Goal: Information Seeking & Learning: Find contact information

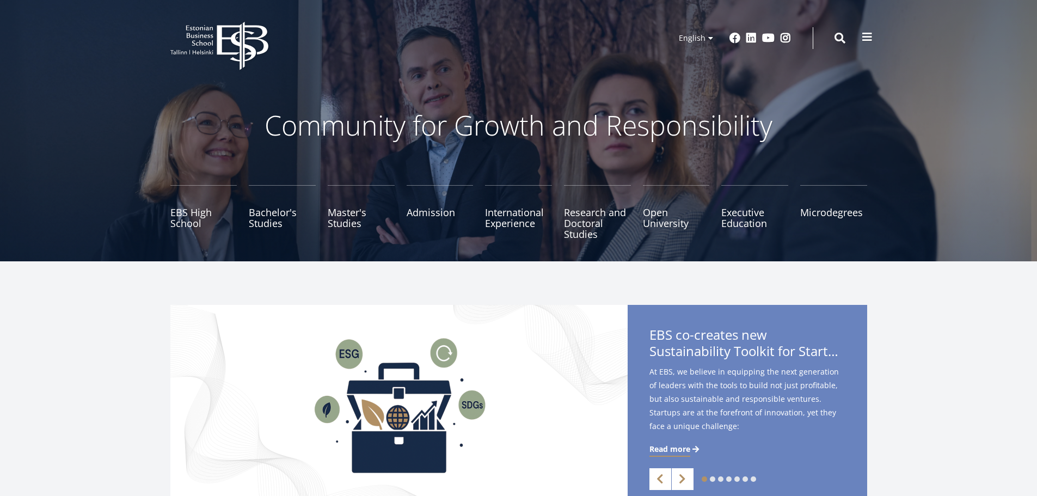
click at [863, 35] on span at bounding box center [867, 37] width 11 height 11
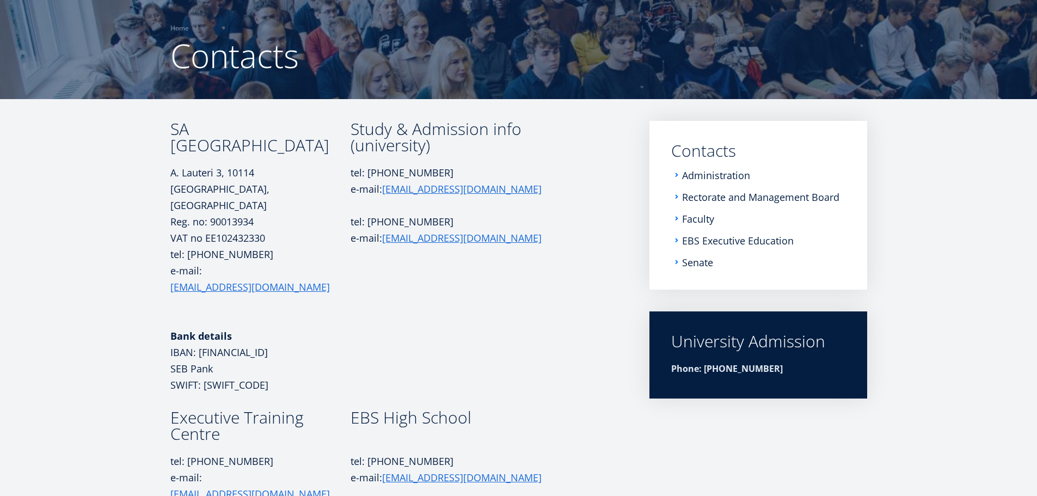
scroll to position [76, 0]
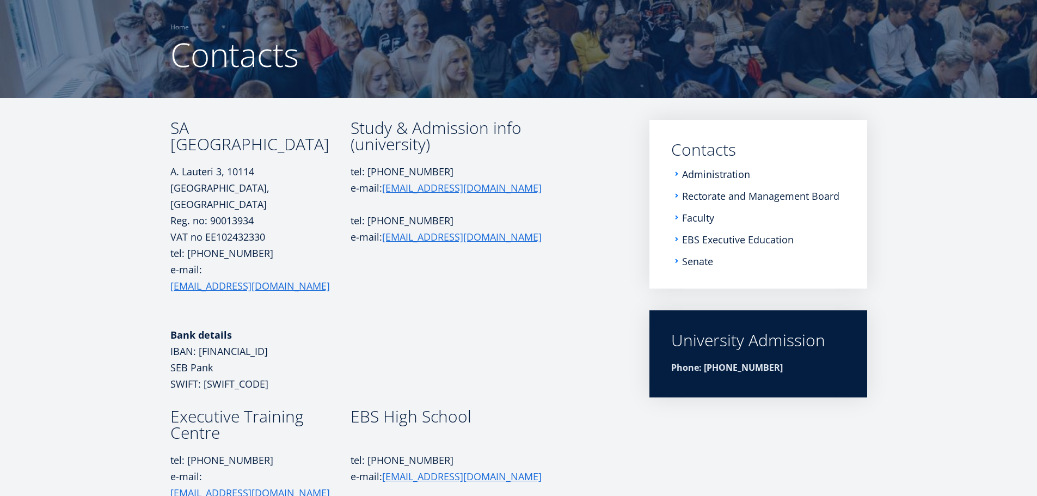
click at [538, 291] on td "Study & Admission info (university) tel: +372 665 1325 e-mail: info@ebs.ee tel:…" at bounding box center [454, 264] width 207 height 289
click at [274, 408] on h3 "Executive Training Centre" at bounding box center [260, 424] width 180 height 33
click at [382, 341] on td "Study & Admission info (university) tel: +372 665 1325 e-mail: info@ebs.ee tel:…" at bounding box center [454, 264] width 207 height 289
click at [724, 175] on link "Administration" at bounding box center [717, 174] width 68 height 11
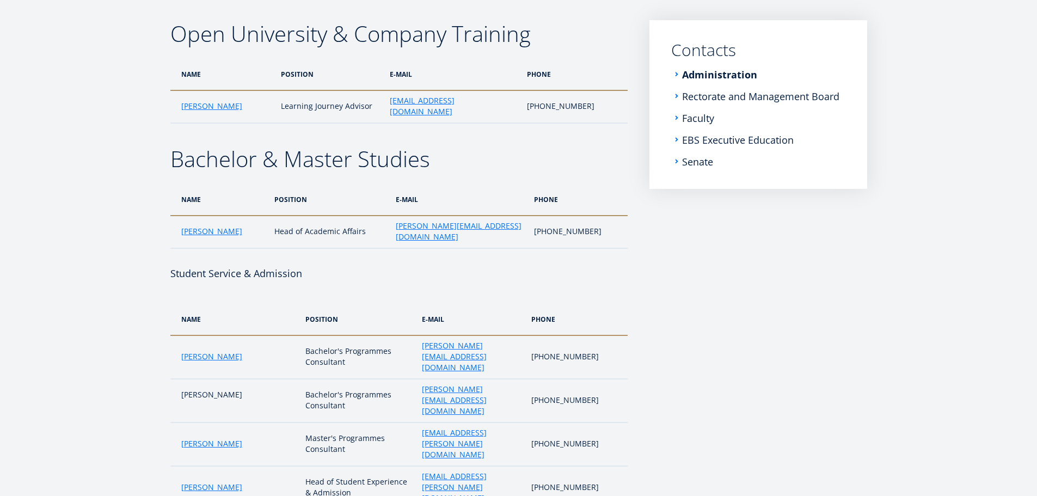
scroll to position [89, 0]
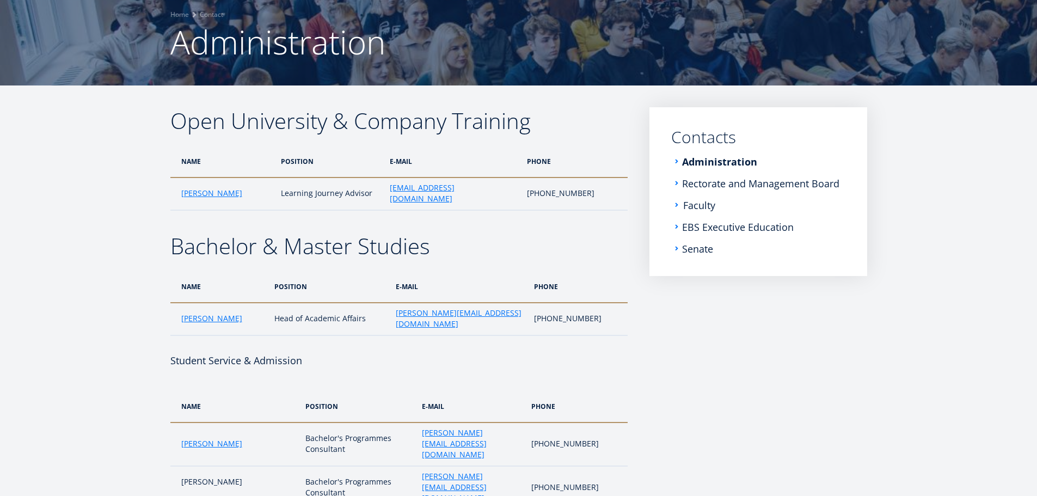
click at [703, 206] on link "Faculty" at bounding box center [699, 205] width 32 height 11
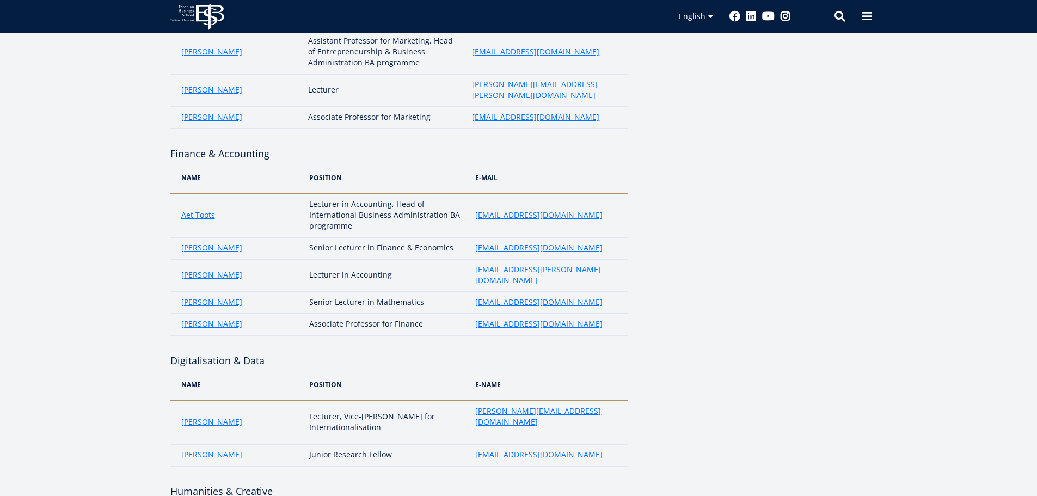
scroll to position [1960, 0]
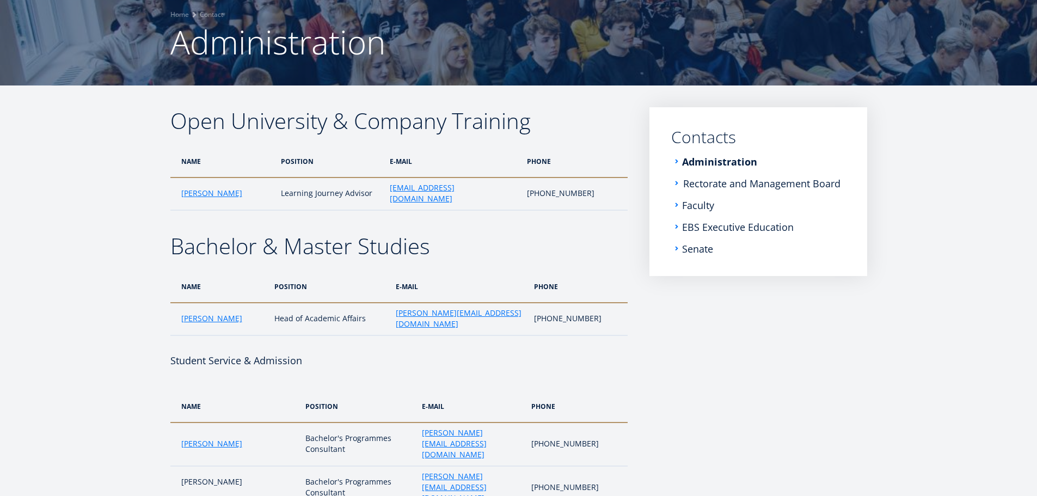
click at [717, 184] on link "Rectorate and Management Board" at bounding box center [761, 183] width 157 height 11
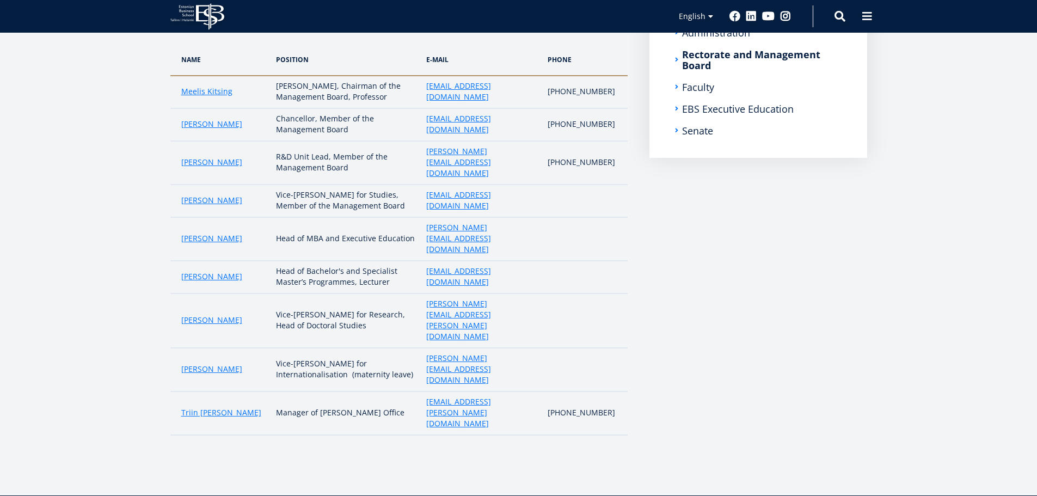
scroll to position [176, 0]
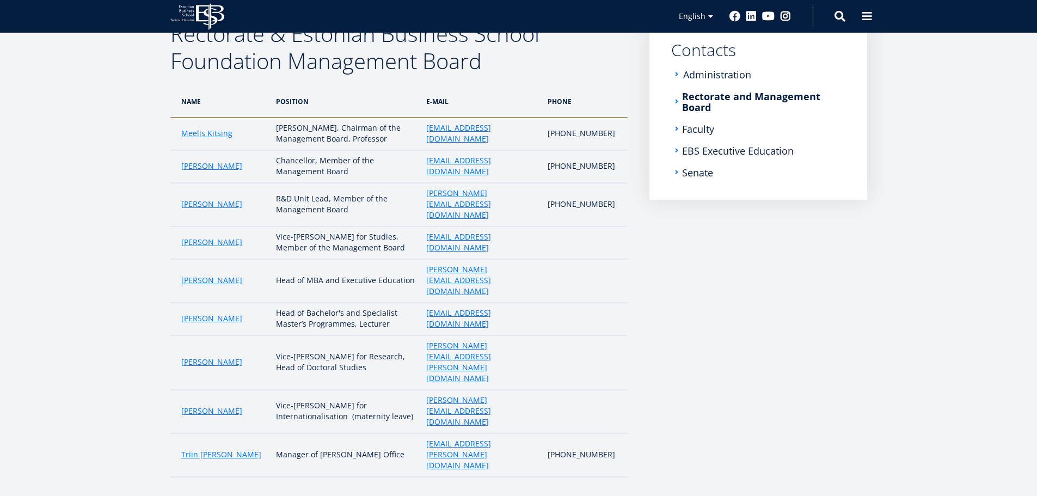
click at [714, 71] on link "Administration" at bounding box center [717, 74] width 68 height 11
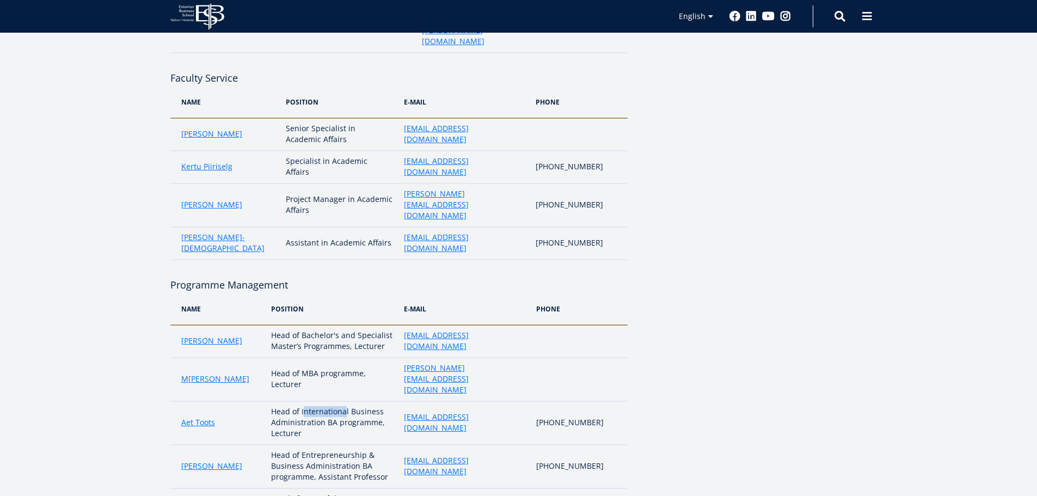
drag, startPoint x: 311, startPoint y: 236, endPoint x: 344, endPoint y: 234, distance: 32.7
click at [342, 401] on td "Head of International Business Administration BA programme, Lecturer" at bounding box center [332, 423] width 133 height 44
click at [349, 401] on td "Head of International Business Administration BA programme, Lecturer" at bounding box center [332, 423] width 133 height 44
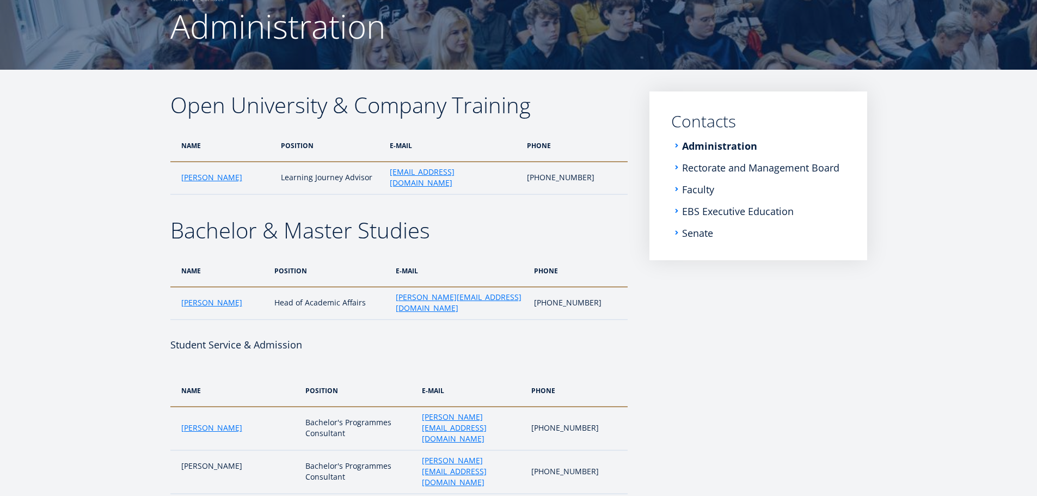
scroll to position [109, 0]
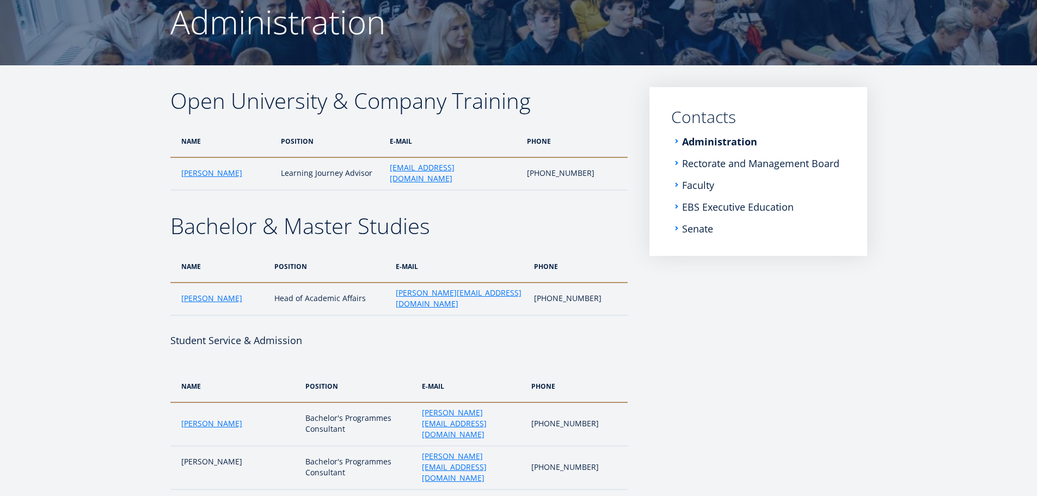
click at [751, 232] on li "Senate" at bounding box center [758, 228] width 174 height 11
click at [715, 251] on nav "Submenu EN Contacts Administration Rectorate and Management Board Faculty EBS E…" at bounding box center [759, 171] width 218 height 169
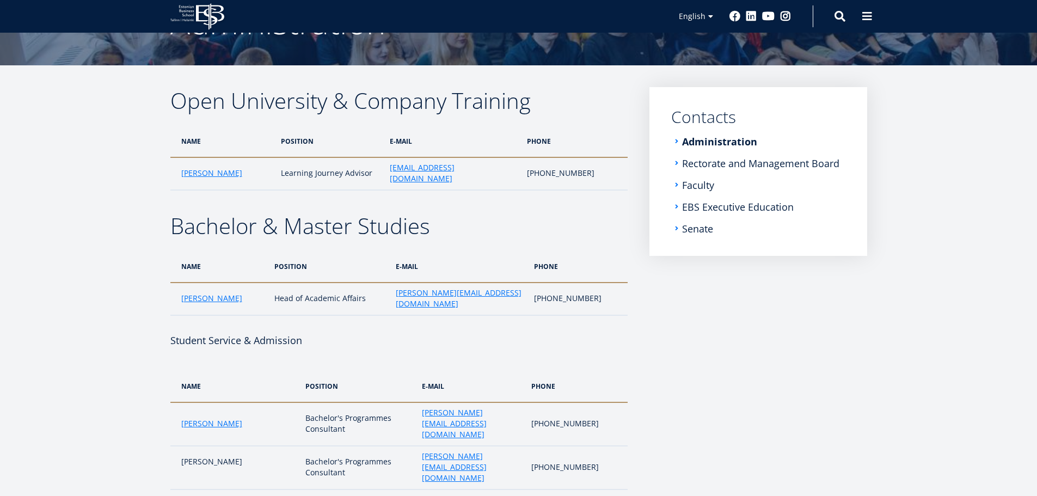
scroll to position [682, 0]
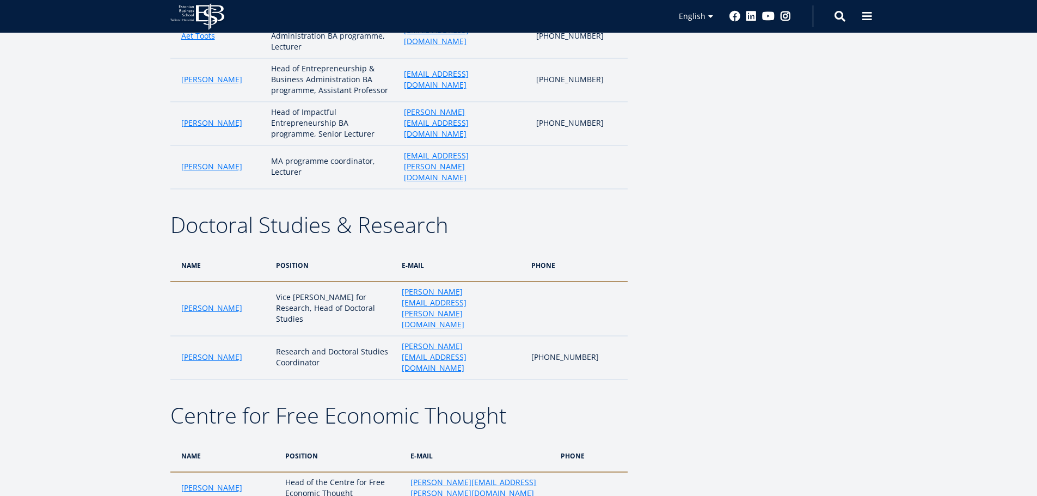
copy link "juan.saenz-diez@ebs.ee"
drag, startPoint x: 518, startPoint y: 241, endPoint x: 406, endPoint y: 245, distance: 112.2
click at [406, 472] on td "juan.saenz-diez@ebs.ee" at bounding box center [480, 488] width 150 height 33
click at [746, 203] on aside "Submenu EN Contacts Administration Rectorate and Management Board Faculty EBS E…" at bounding box center [759, 470] width 218 height 2804
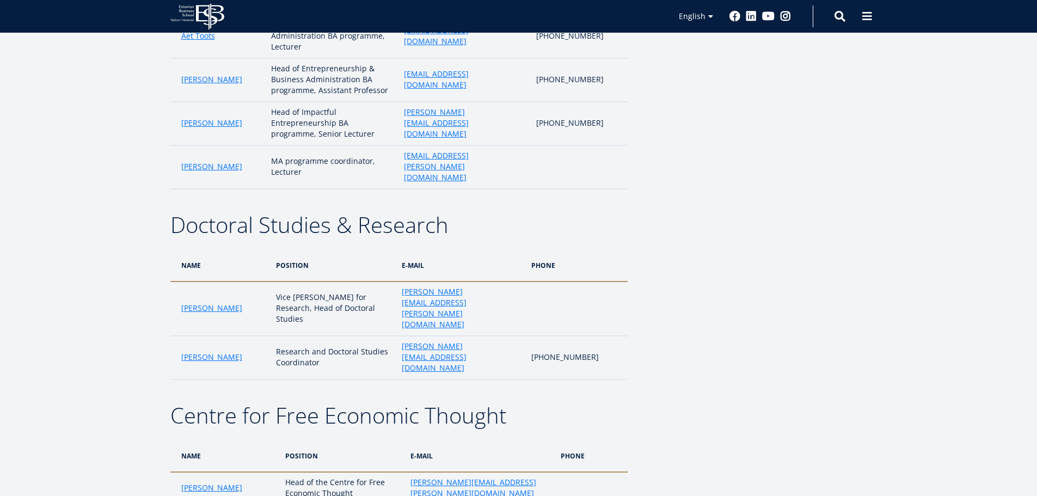
click at [716, 160] on aside "Submenu EN Contacts Administration Rectorate and Management Board Faculty EBS E…" at bounding box center [759, 470] width 218 height 2804
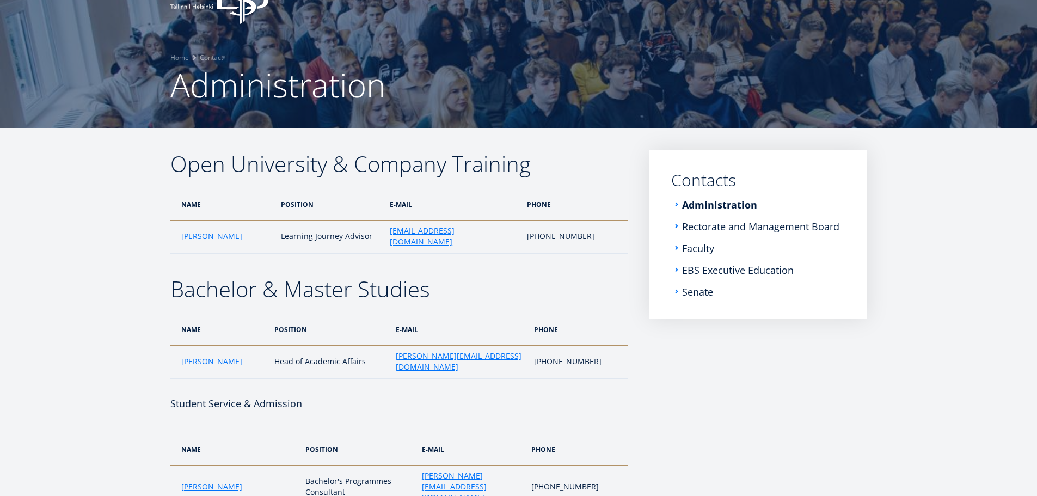
scroll to position [50, 0]
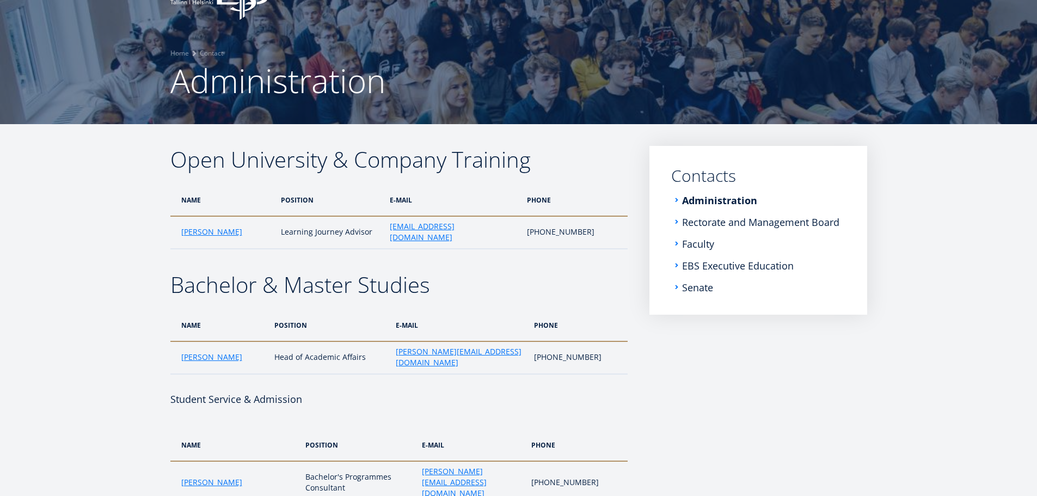
click at [698, 211] on ul "Administration Rectorate and Management Board Faculty EBS Executive Education S…" at bounding box center [758, 244] width 174 height 98
click at [623, 190] on th "PHONE" at bounding box center [575, 200] width 106 height 32
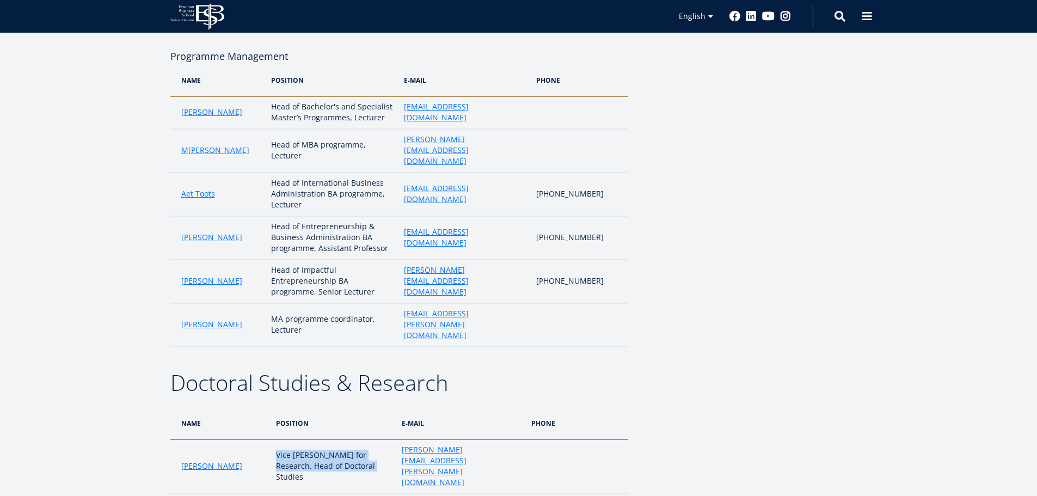
drag, startPoint x: 284, startPoint y: 241, endPoint x: 325, endPoint y: 253, distance: 42.6
click at [325, 439] on td "Vice Rector for Research, Head of Doctoral Studies" at bounding box center [334, 466] width 126 height 54
copy td "Vice Rector for Research, Head of Doctoral Studies"
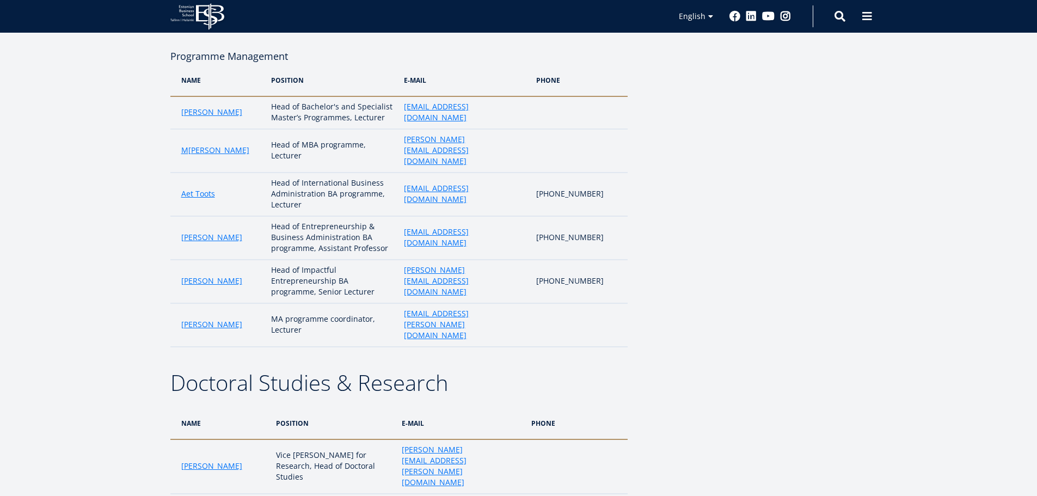
scroll to position [322, 0]
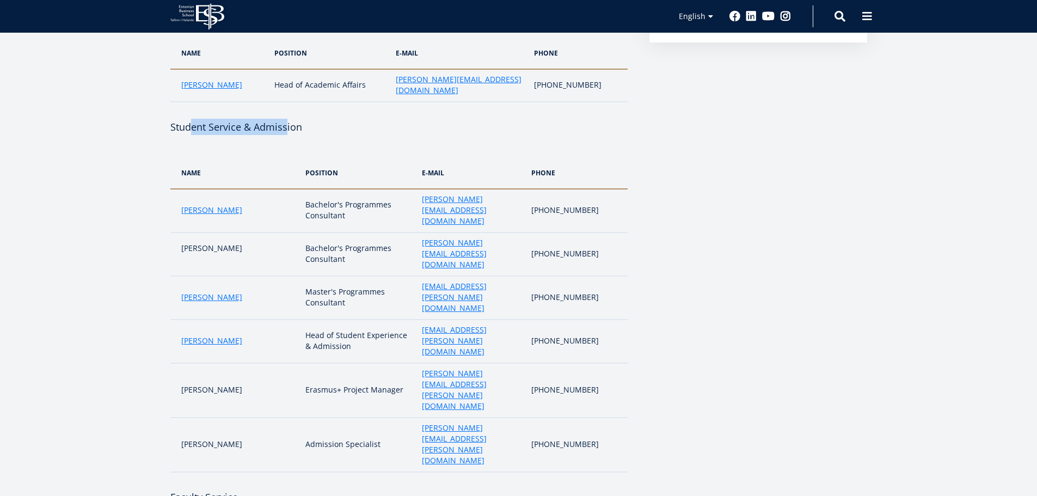
drag, startPoint x: 190, startPoint y: 101, endPoint x: 290, endPoint y: 103, distance: 100.2
click at [288, 119] on h4 "Student Service & Admission" at bounding box center [398, 127] width 457 height 16
drag, startPoint x: 206, startPoint y: 108, endPoint x: 322, endPoint y: 136, distance: 119.8
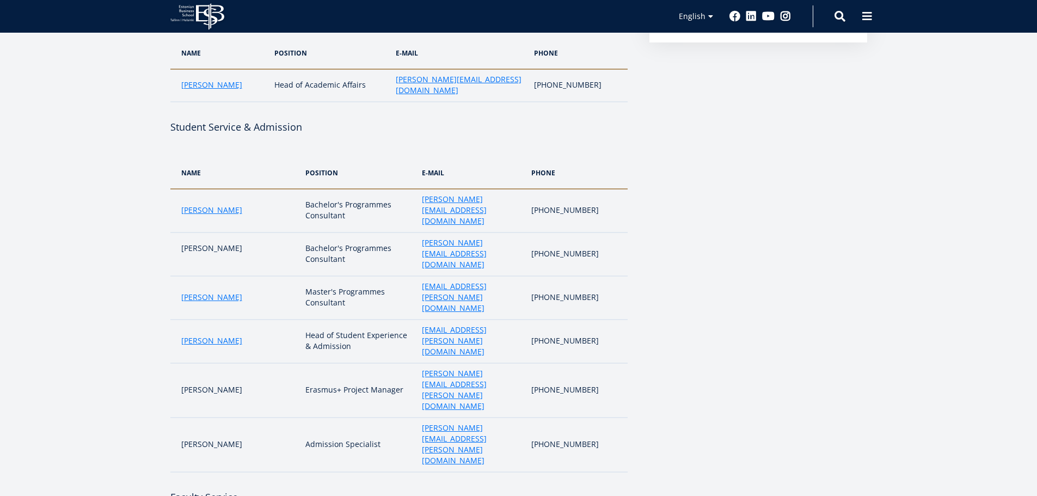
click at [322, 157] on th "POSITION" at bounding box center [358, 173] width 117 height 32
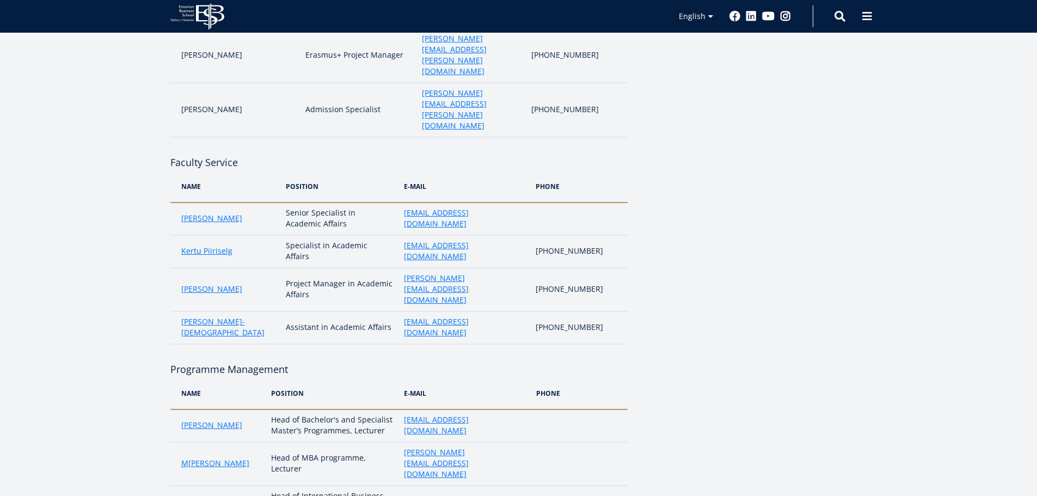
scroll to position [676, 0]
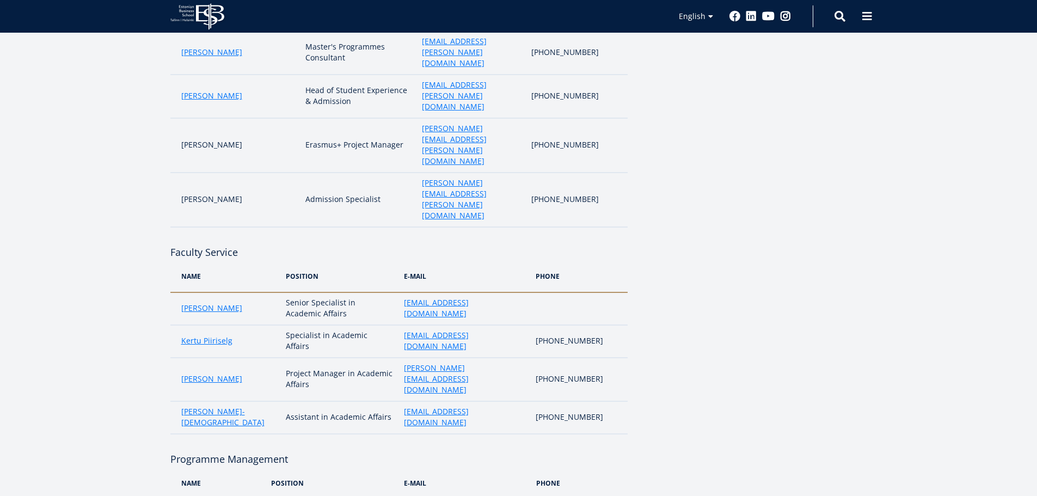
scroll to position [513, 0]
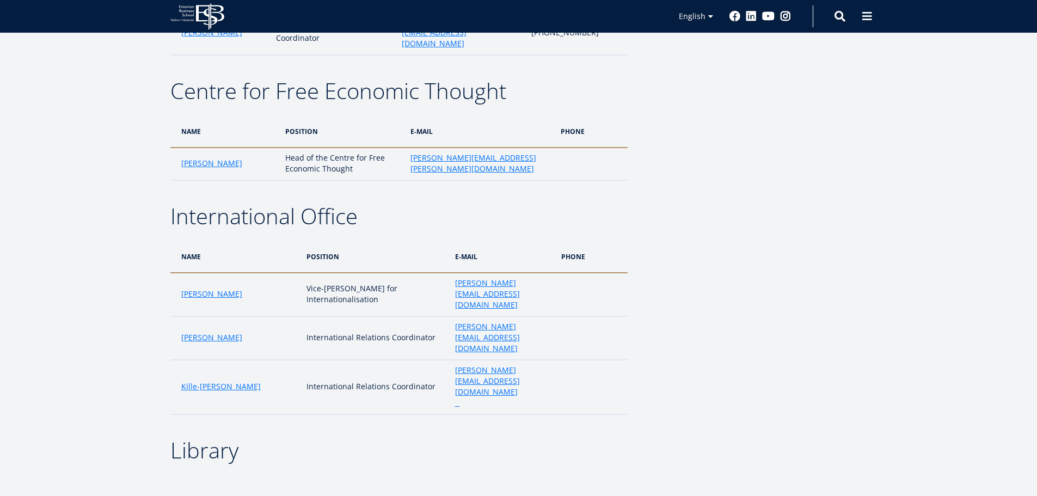
click at [665, 145] on aside "Submenu EN Contacts Administration Rectorate and Management Board Faculty EBS E…" at bounding box center [759, 145] width 218 height 2804
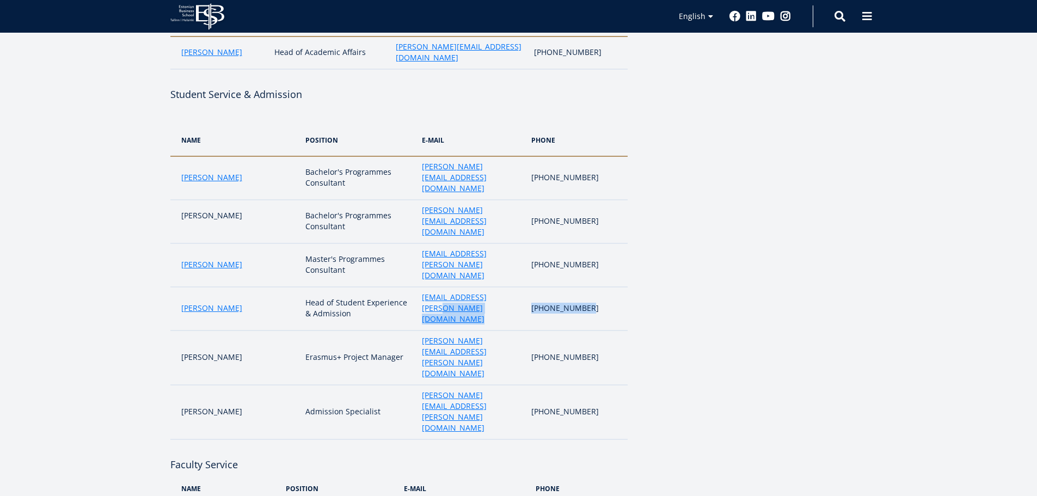
drag, startPoint x: 625, startPoint y: 250, endPoint x: 552, endPoint y: 244, distance: 73.2
click at [552, 287] on tr "Liina Reimann Head of Student Experience & Admission liina.reimann@ebs.ee +372 …" at bounding box center [398, 309] width 457 height 44
copy tr "+372 665 1333"
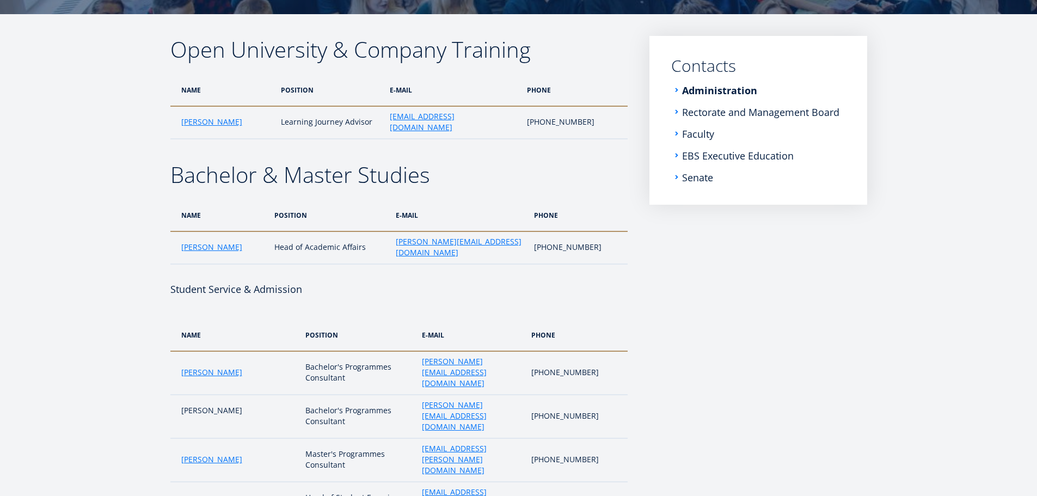
scroll to position [164, 0]
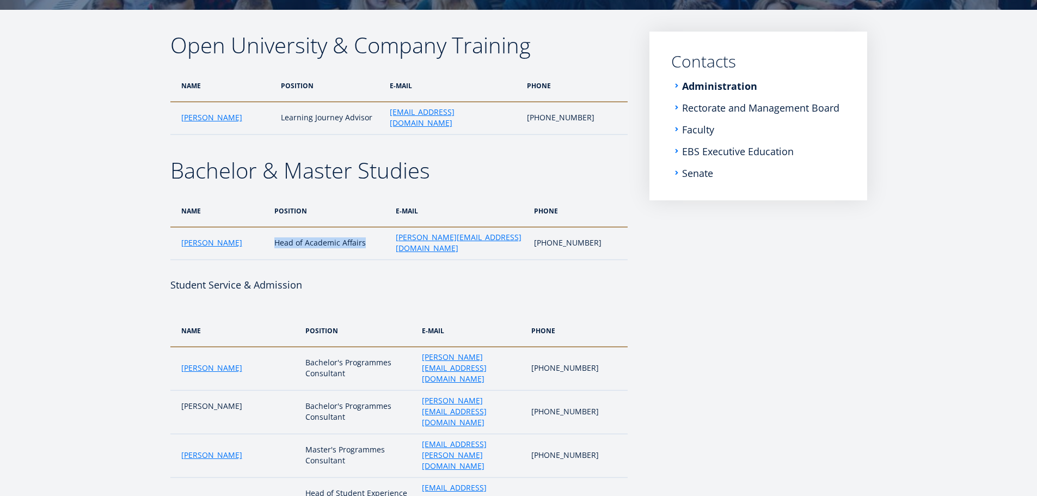
drag, startPoint x: 358, startPoint y: 223, endPoint x: 259, endPoint y: 228, distance: 99.2
click at [269, 228] on td "Head of Academic Affairs" at bounding box center [329, 243] width 121 height 33
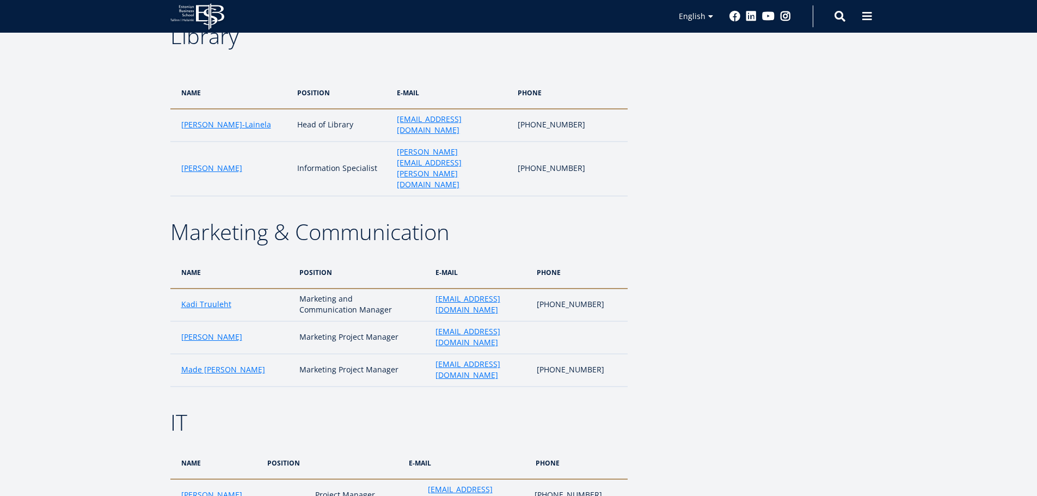
scroll to position [1866, 0]
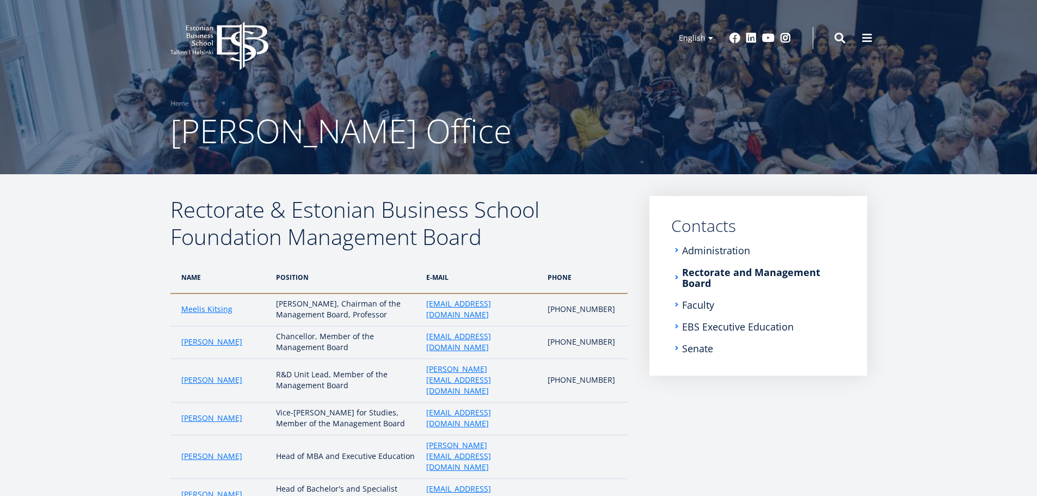
click at [582, 249] on h2 "Rectorate & Estonian Business School Foundation Management Board" at bounding box center [398, 223] width 457 height 54
click at [842, 270] on link "Rectorate and Management Board" at bounding box center [764, 278] width 163 height 22
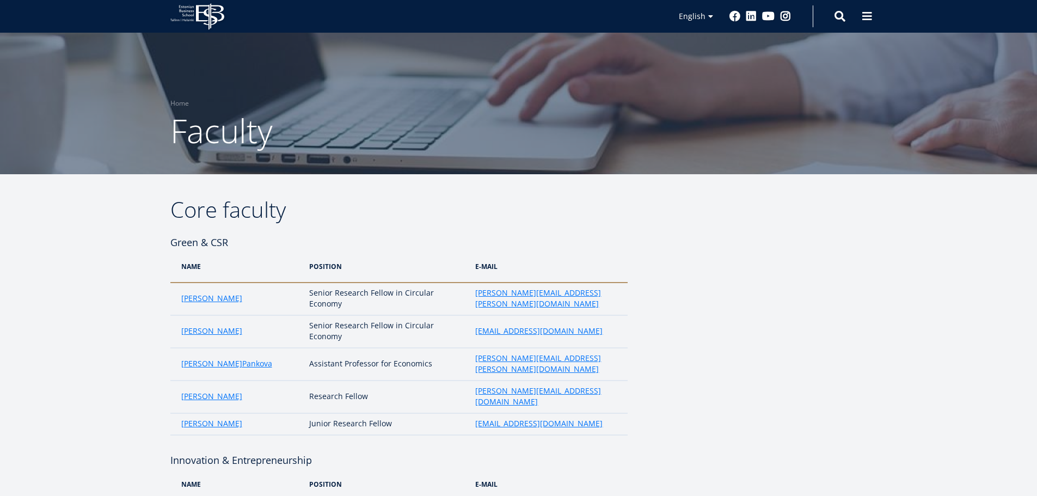
scroll to position [464, 0]
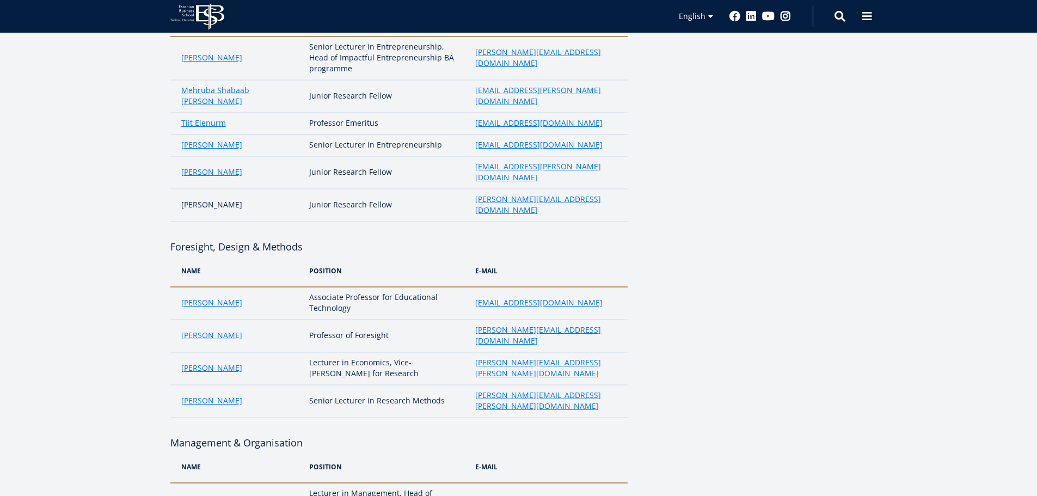
click at [594, 287] on td "anneli.veispak@ebs.ee" at bounding box center [548, 303] width 157 height 33
drag, startPoint x: 370, startPoint y: 238, endPoint x: 409, endPoint y: 240, distance: 39.2
click at [380, 287] on td "Associate Professor for Educational Technology" at bounding box center [387, 303] width 166 height 33
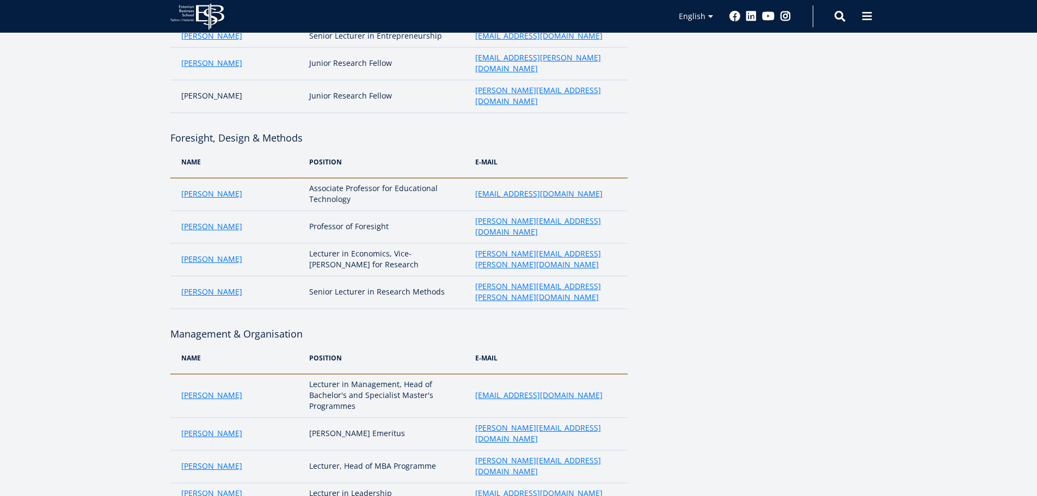
scroll to position [1820, 0]
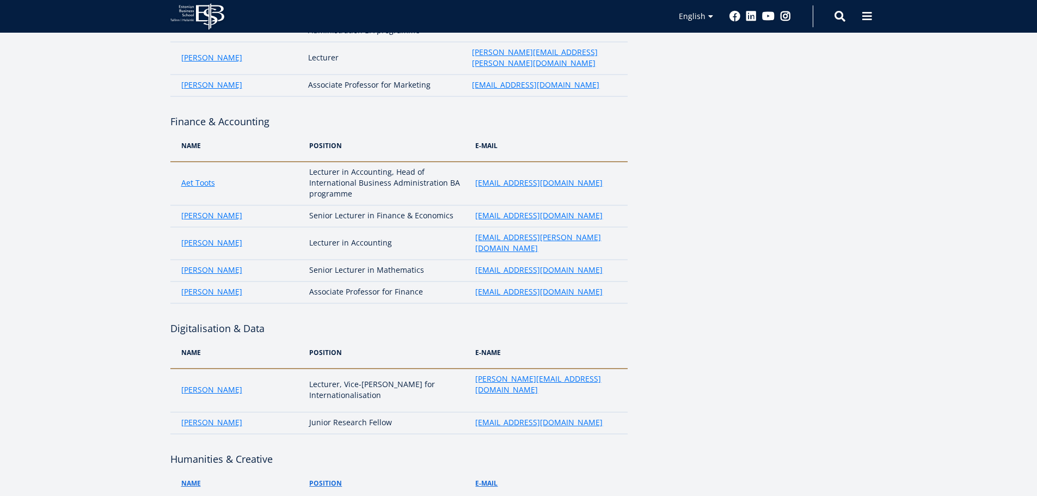
drag, startPoint x: 906, startPoint y: 213, endPoint x: 872, endPoint y: 157, distance: 65.7
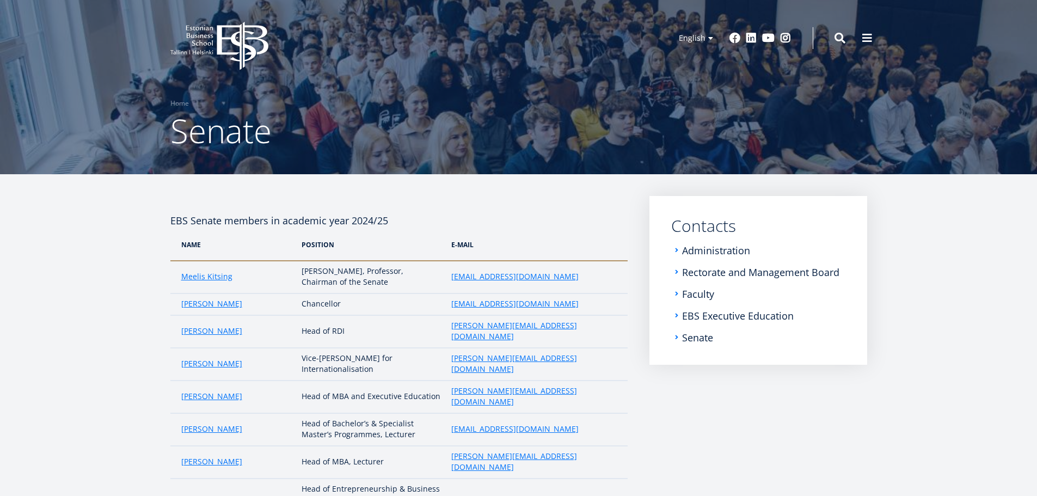
click at [592, 290] on td "[EMAIL_ADDRESS][DOMAIN_NAME]" at bounding box center [537, 277] width 182 height 33
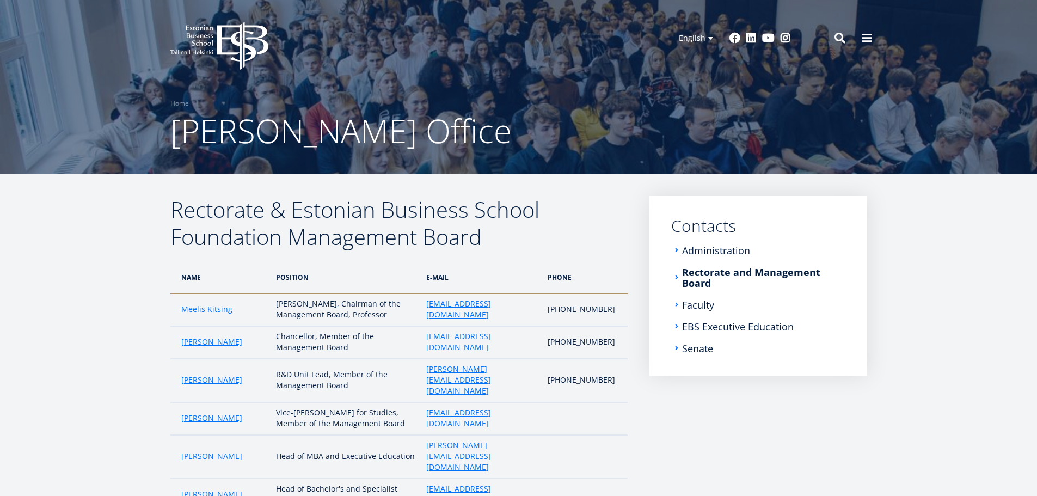
click at [874, 265] on div "Rectorate & Estonian Business School Foundation Management Board NAME POSition …" at bounding box center [519, 433] width 784 height 474
click at [650, 299] on nav "Submenu EN Contacts Administration Rectorate and Management Board Faculty EBS E…" at bounding box center [759, 286] width 218 height 180
click at [852, 238] on nav "Submenu EN Contacts Administration Rectorate and Management Board Faculty EBS E…" at bounding box center [759, 286] width 218 height 180
click at [849, 191] on article "Rectorate & Estonian Business School Foundation Management Board NAME POSition …" at bounding box center [518, 443] width 1037 height 539
click at [613, 243] on h2 "Rectorate & Estonian Business School Foundation Management Board" at bounding box center [398, 223] width 457 height 54
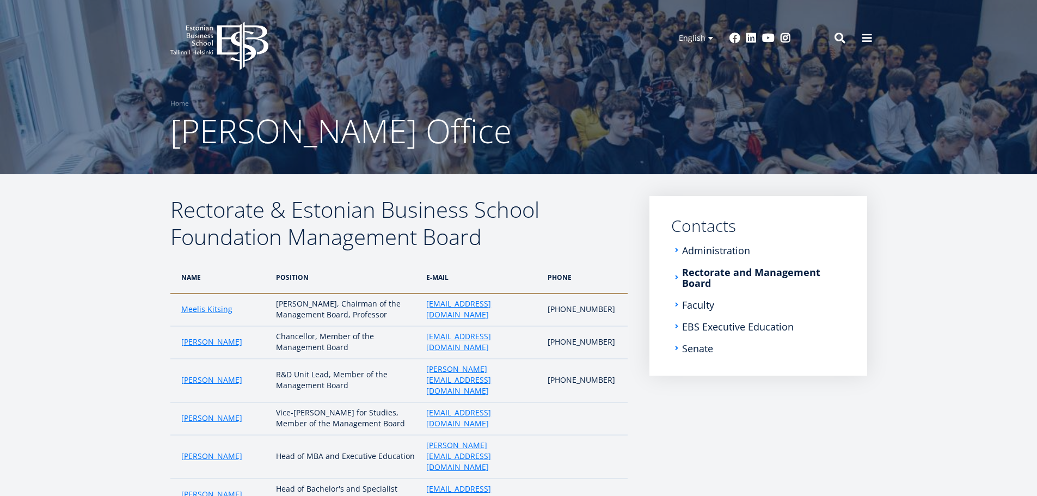
scroll to position [306, 0]
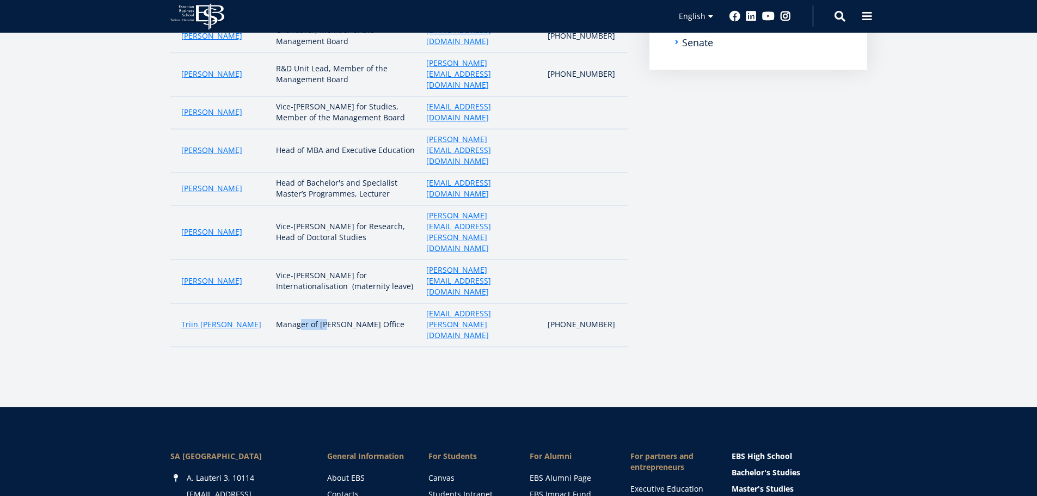
drag, startPoint x: 340, startPoint y: 247, endPoint x: 375, endPoint y: 256, distance: 36.7
click at [355, 303] on td "Manager of Rector's Office" at bounding box center [346, 325] width 150 height 44
click at [380, 347] on p at bounding box center [398, 355] width 457 height 16
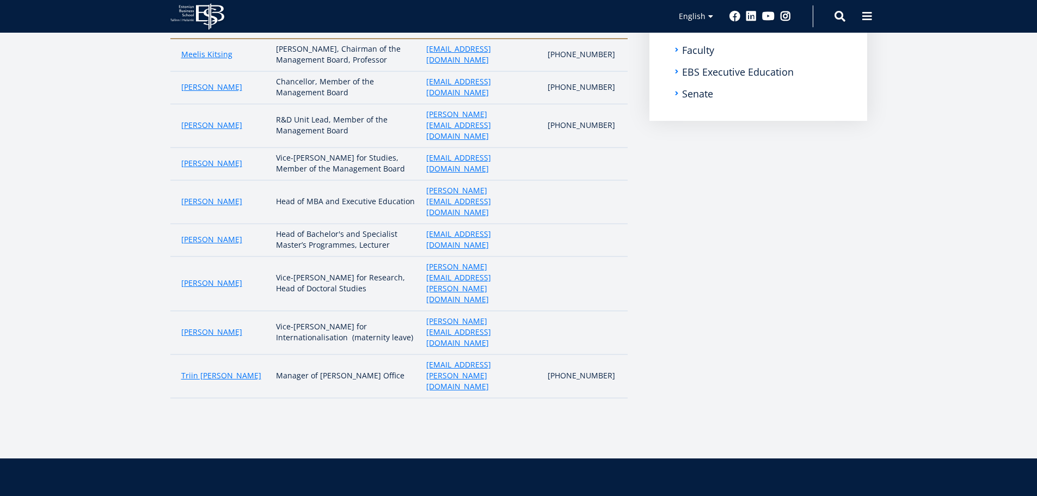
scroll to position [197, 0]
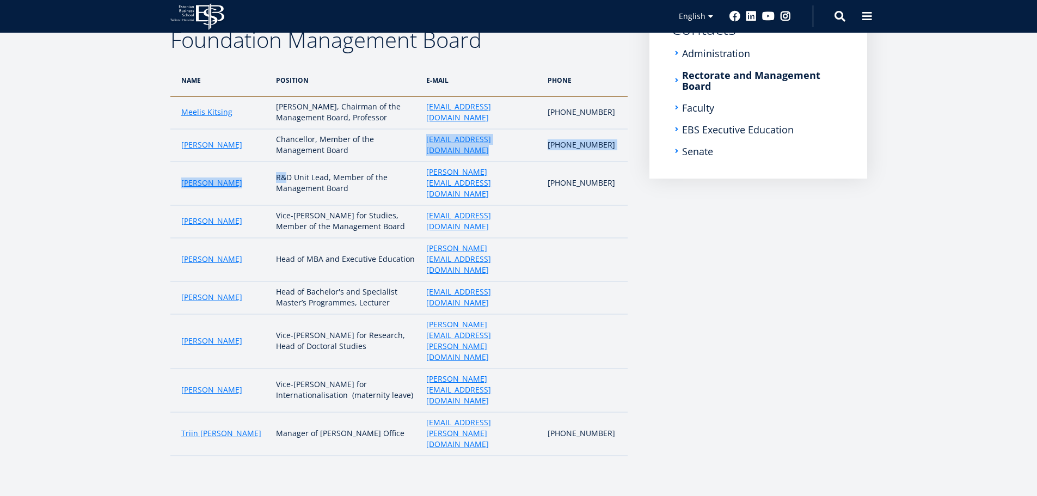
drag, startPoint x: 289, startPoint y: 166, endPoint x: 369, endPoint y: 171, distance: 80.2
click at [365, 161] on tbody "Meelis Kitsing Rector, Chairman of the Management Board, Professor meelis.kitsi…" at bounding box center [398, 275] width 457 height 359
click at [371, 188] on td "R&D Unit Lead, Member of the Management Board" at bounding box center [346, 184] width 150 height 44
drag, startPoint x: 307, startPoint y: 206, endPoint x: 352, endPoint y: 205, distance: 45.8
click at [352, 205] on td "Vice-Rector for Studies, Member of the Management Board" at bounding box center [346, 221] width 150 height 33
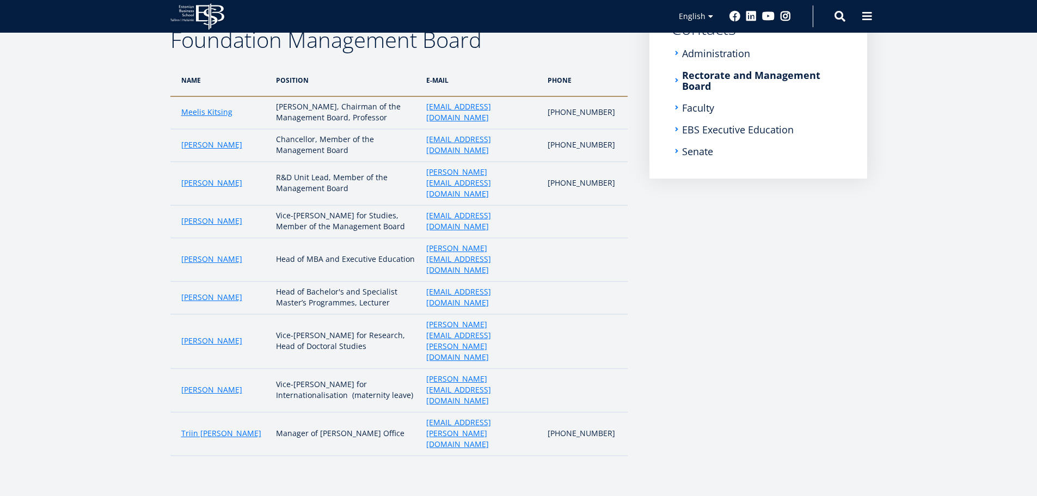
click at [349, 219] on td "Vice-Rector for Studies, Member of the Management Board" at bounding box center [346, 221] width 150 height 33
copy link "maarja.murumagi@ebs.ee"
drag, startPoint x: 528, startPoint y: 212, endPoint x: 425, endPoint y: 214, distance: 102.4
click at [425, 214] on td "maarja.murumagi@ebs.ee" at bounding box center [481, 221] width 121 height 33
copy tr "mart.habakuk@ebs.ee"
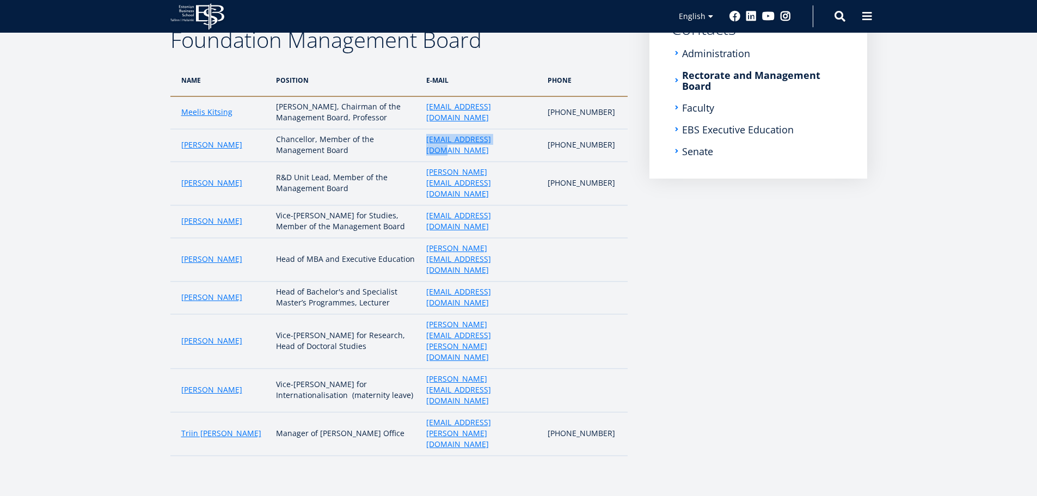
drag, startPoint x: 515, startPoint y: 140, endPoint x: 412, endPoint y: 145, distance: 103.0
click at [412, 145] on tr "Mart Habakuk Chancellor, Member of the Management Board mart.habakuk@ebs.ee +37…" at bounding box center [398, 145] width 457 height 33
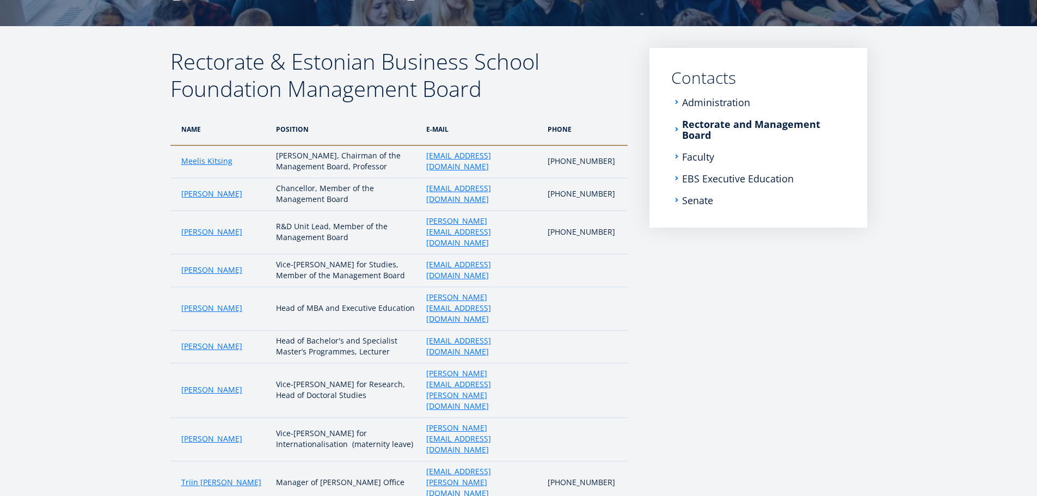
scroll to position [110, 0]
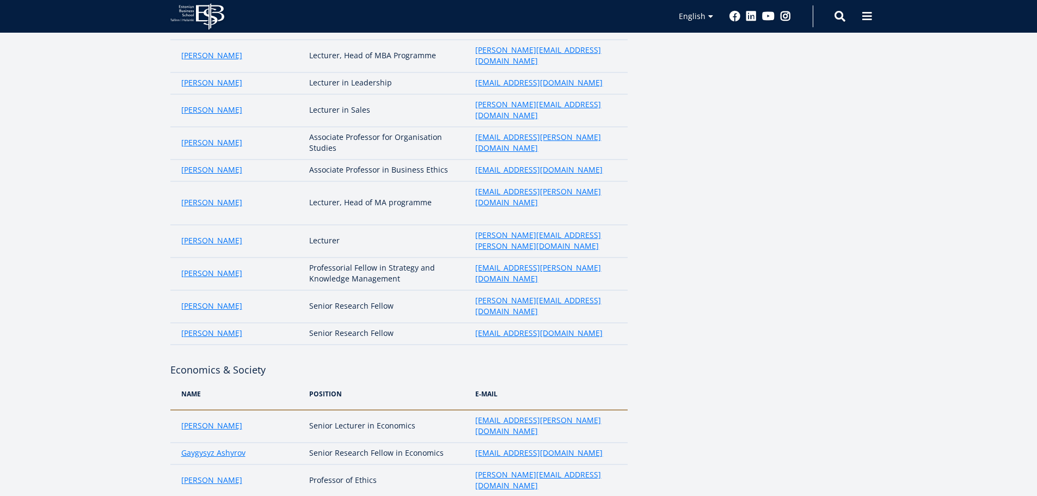
scroll to position [938, 0]
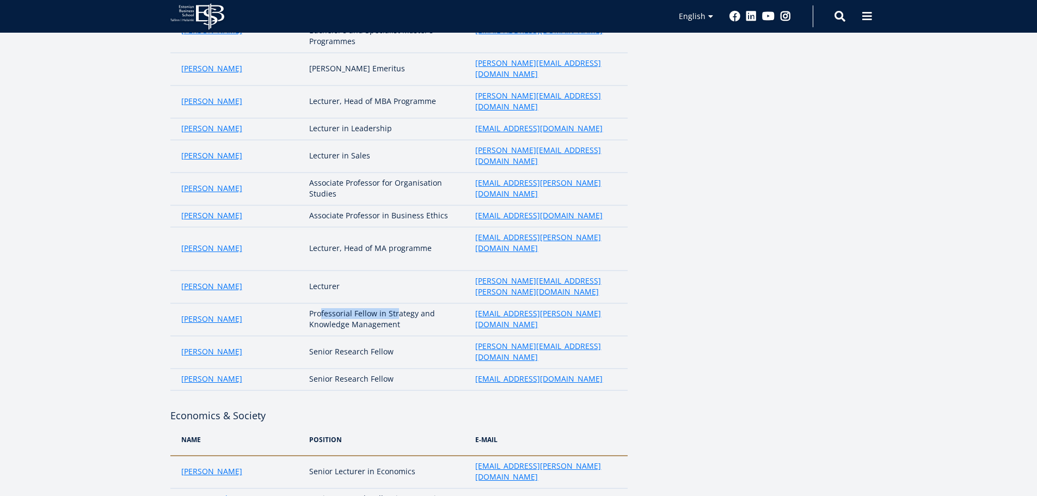
drag, startPoint x: 324, startPoint y: 174, endPoint x: 412, endPoint y: 182, distance: 88.1
click at [400, 303] on td "Professorial Fellow in Strategy and Knowledge Management" at bounding box center [387, 319] width 166 height 33
click at [415, 303] on td "Professorial Fellow in Strategy and Knowledge Management" at bounding box center [387, 319] width 166 height 33
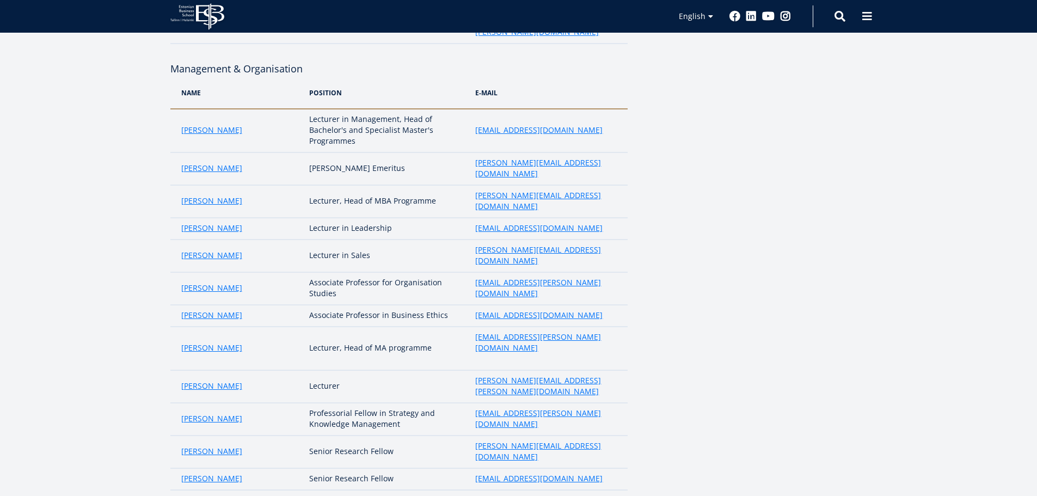
scroll to position [829, 0]
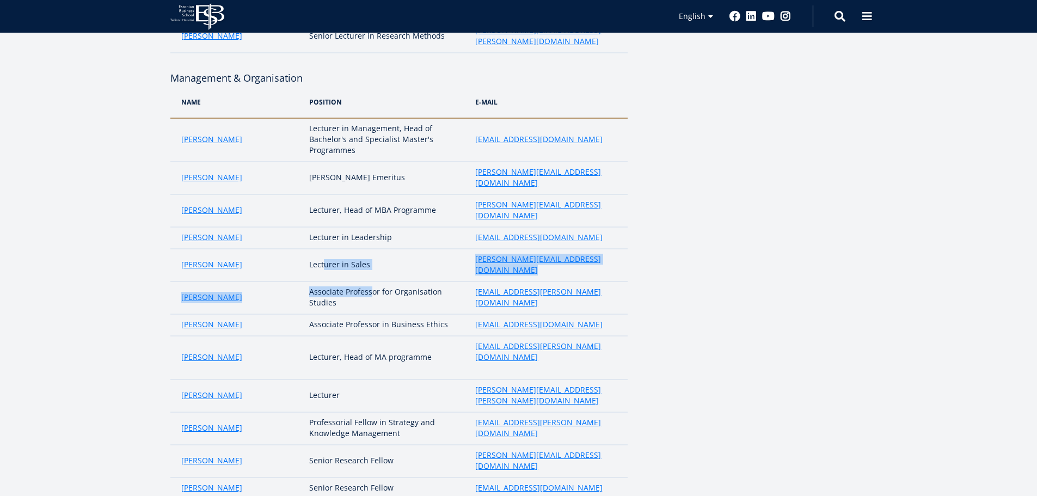
drag, startPoint x: 321, startPoint y: 171, endPoint x: 395, endPoint y: 174, distance: 74.7
click at [389, 173] on tbody "Anto Liivat Lecturer in Management, Head of Bachelor's and Specialist Master's …" at bounding box center [398, 308] width 457 height 381
click at [391, 281] on td "Associate Professor for Organisation Studies" at bounding box center [387, 297] width 166 height 33
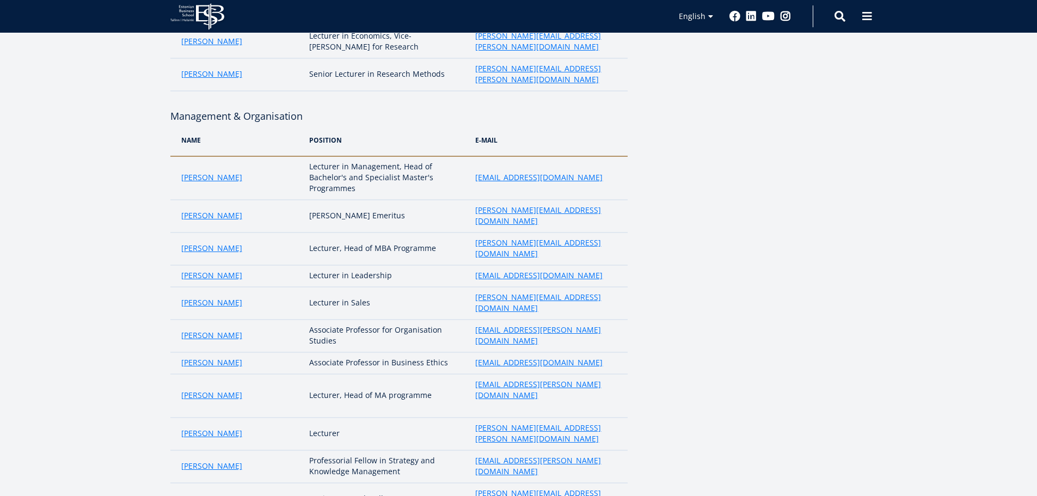
scroll to position [720, 0]
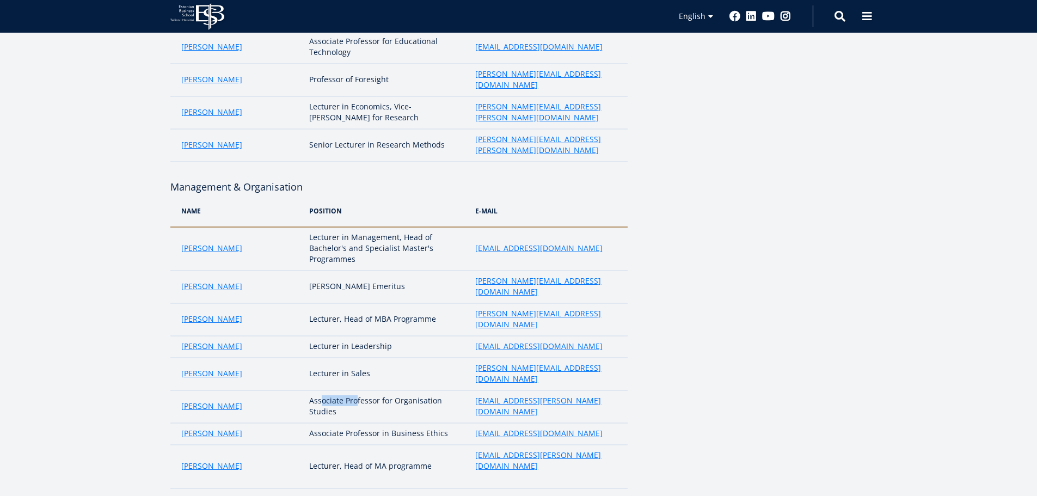
drag, startPoint x: 320, startPoint y: 291, endPoint x: 397, endPoint y: 290, distance: 77.9
click at [396, 390] on td "Associate Professor for Organisation Studies" at bounding box center [387, 406] width 166 height 33
drag, startPoint x: 345, startPoint y: 295, endPoint x: 409, endPoint y: 301, distance: 64.5
click at [407, 390] on td "Associate Professor for Organisation Studies" at bounding box center [387, 406] width 166 height 33
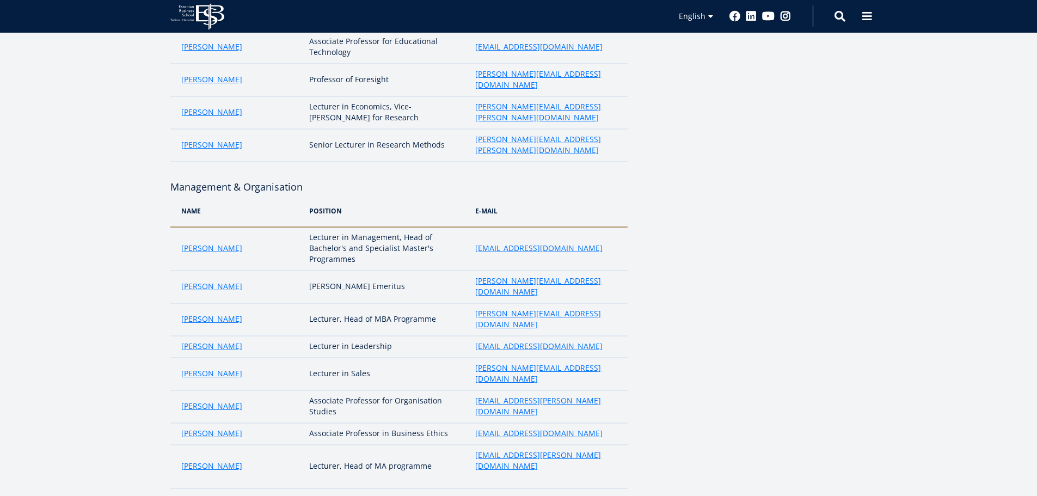
click at [410, 390] on td "Associate Professor for Organisation Studies" at bounding box center [387, 406] width 166 height 33
drag, startPoint x: 332, startPoint y: 296, endPoint x: 366, endPoint y: 299, distance: 34.5
click at [364, 390] on td "Associate Professor for Organisation Studies" at bounding box center [387, 406] width 166 height 33
click at [366, 390] on td "Associate Professor for Organisation Studies" at bounding box center [387, 406] width 166 height 33
click at [356, 390] on td "Associate Professor for Organisation Studies" at bounding box center [387, 406] width 166 height 33
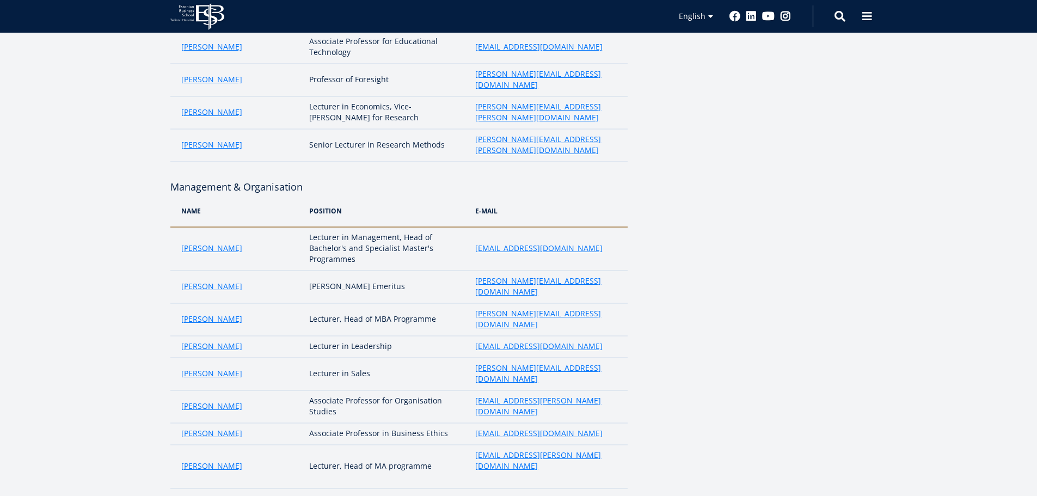
click at [359, 390] on td "Associate Professor for Organisation Studies" at bounding box center [387, 406] width 166 height 33
drag, startPoint x: 339, startPoint y: 298, endPoint x: 372, endPoint y: 295, distance: 33.3
click at [372, 390] on td "Associate Professor for Organisation Studies" at bounding box center [387, 406] width 166 height 33
click at [374, 390] on td "Associate Professor for Organisation Studies" at bounding box center [387, 406] width 166 height 33
drag, startPoint x: 367, startPoint y: 286, endPoint x: 374, endPoint y: 286, distance: 7.1
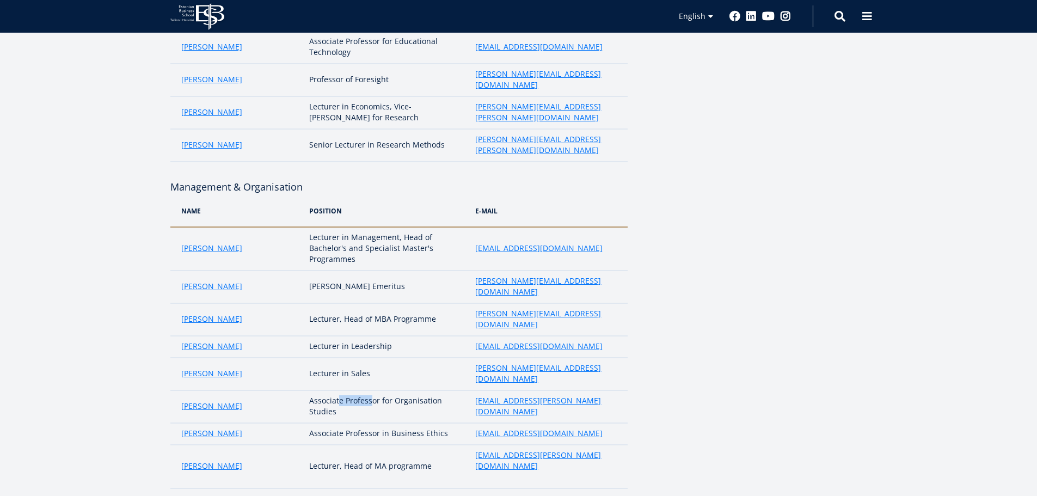
click at [372, 390] on td "Associate Professor for Organisation Studies" at bounding box center [387, 406] width 166 height 33
click at [374, 390] on td "Associate Professor for Organisation Studies" at bounding box center [387, 406] width 166 height 33
drag, startPoint x: 314, startPoint y: 292, endPoint x: 378, endPoint y: 313, distance: 66.8
click at [375, 390] on td "Associate Professor for Organisation Studies" at bounding box center [387, 406] width 166 height 33
drag, startPoint x: 377, startPoint y: 316, endPoint x: 366, endPoint y: 297, distance: 21.2
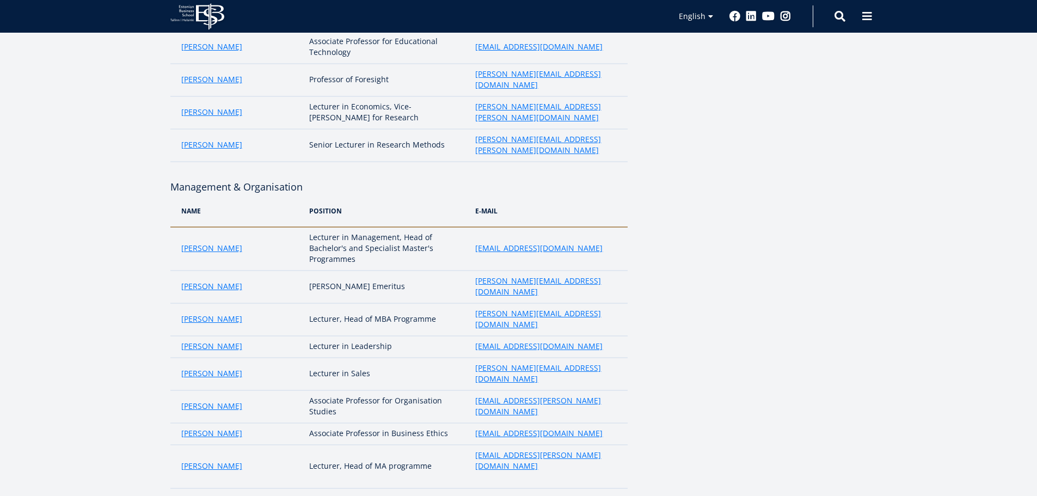
click at [377, 423] on td "Associate Professor in Business Ethics" at bounding box center [387, 434] width 166 height 22
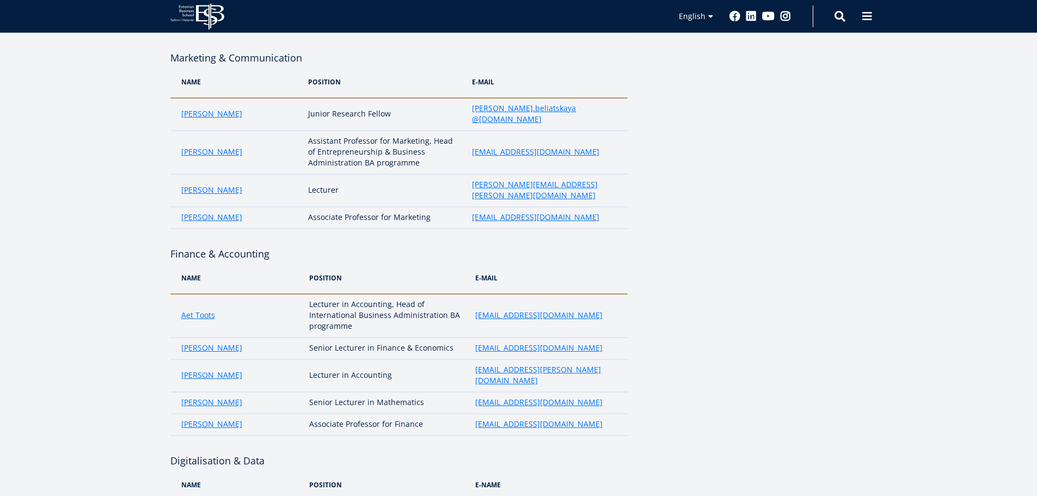
scroll to position [1722, 0]
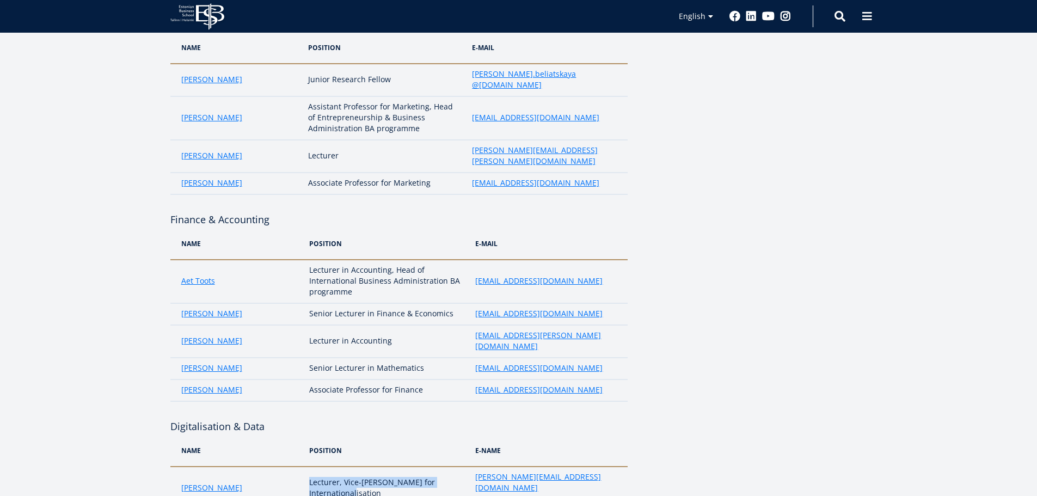
drag, startPoint x: 310, startPoint y: 228, endPoint x: 402, endPoint y: 236, distance: 92.9
click at [402, 467] on td "Lecturer, Vice-Rector for Internationalisation" at bounding box center [387, 489] width 166 height 44
copy td "Lecturer, Vice-Rector for Internationalisation"
drag, startPoint x: 594, startPoint y: 227, endPoint x: 469, endPoint y: 231, distance: 125.3
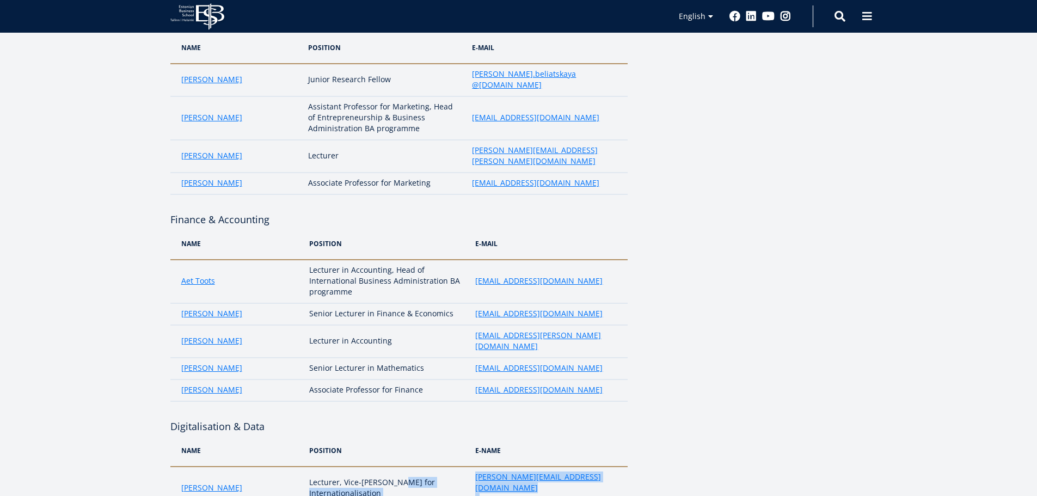
click at [469, 467] on tr "Regina Erlenheim Lecturer, Vice-Rector for Internationalisation regina.erlenhei…" at bounding box center [398, 489] width 457 height 44
copy tr "Internationalisation regina.erlenheim@ebs.ee"
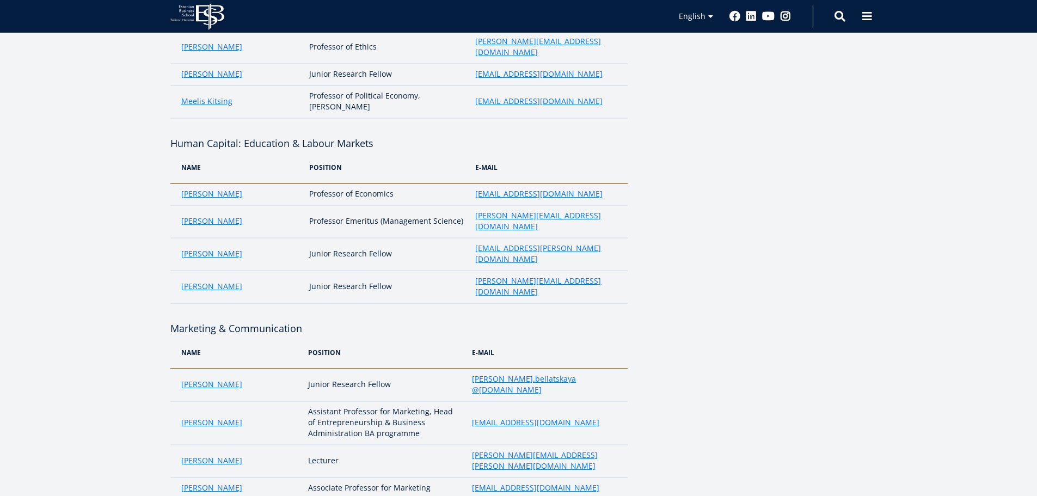
scroll to position [306, 0]
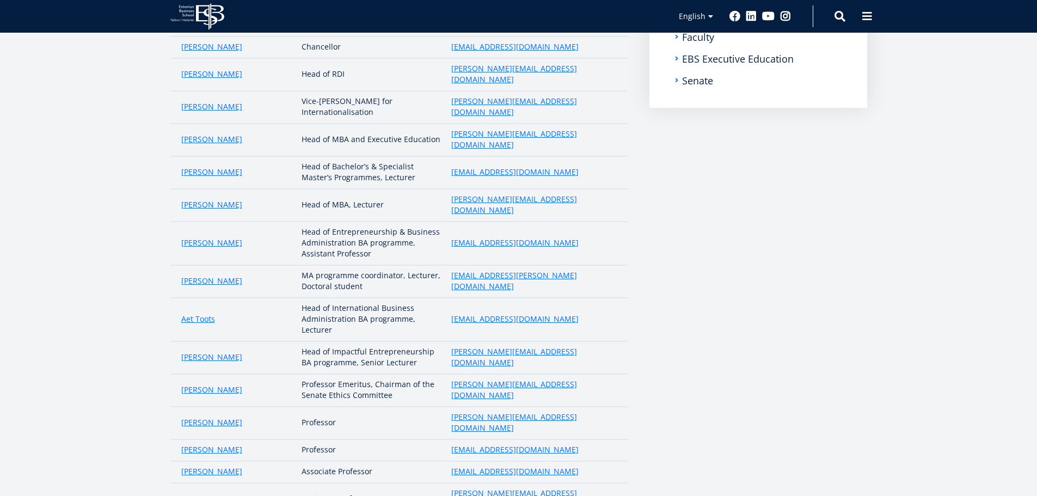
scroll to position [363, 0]
